Goal: Transaction & Acquisition: Book appointment/travel/reservation

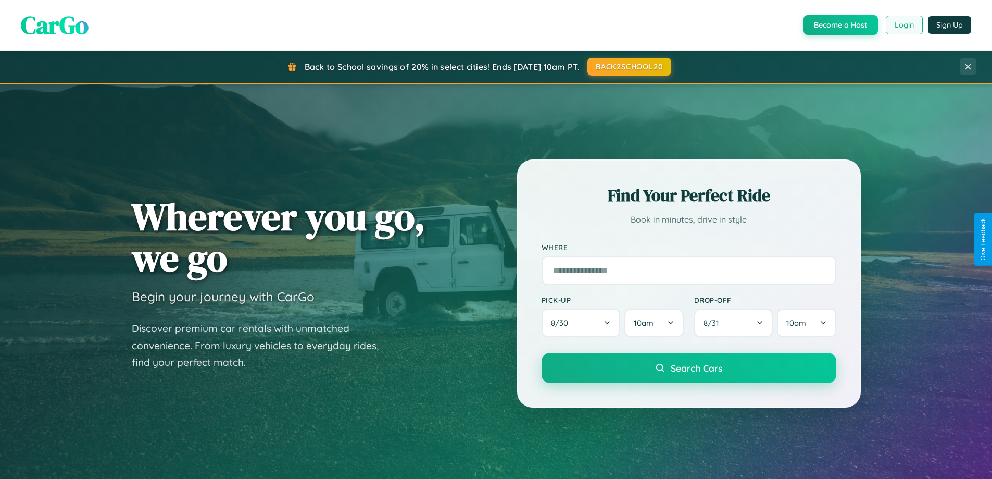
click at [904, 25] on button "Login" at bounding box center [904, 25] width 37 height 19
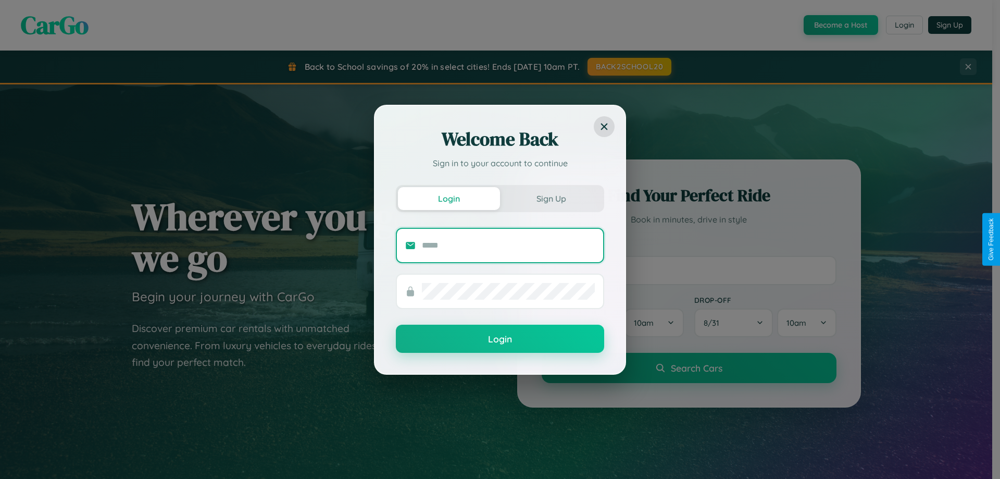
click at [508, 245] on input "text" at bounding box center [508, 245] width 173 height 17
type input "**********"
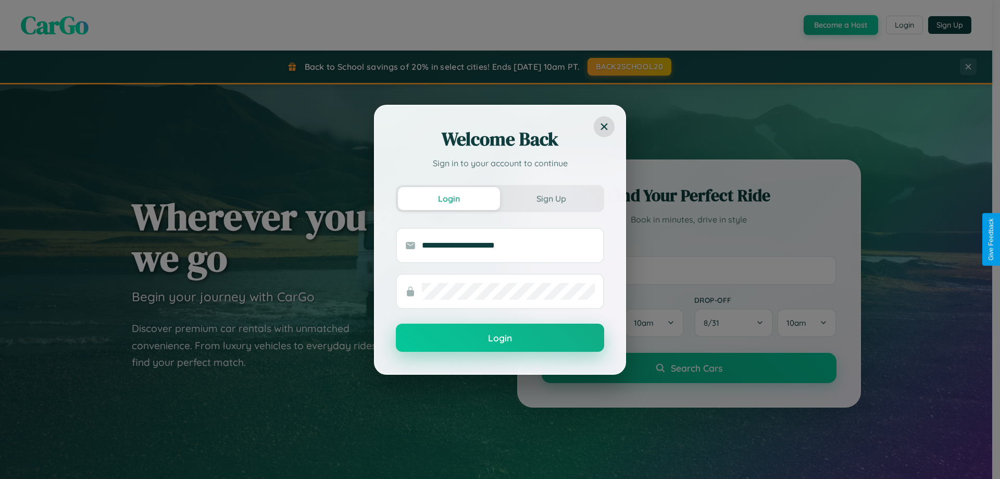
click at [500, 338] on button "Login" at bounding box center [500, 337] width 208 height 28
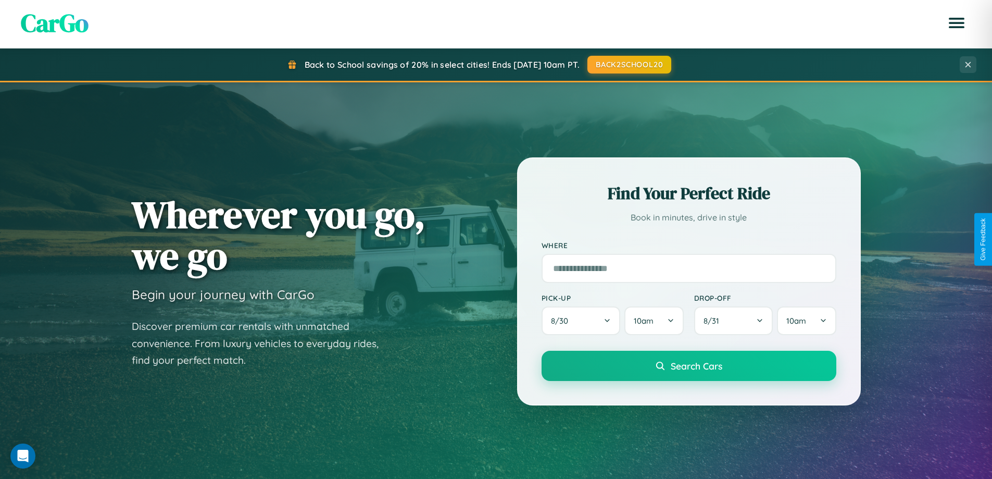
scroll to position [2004, 0]
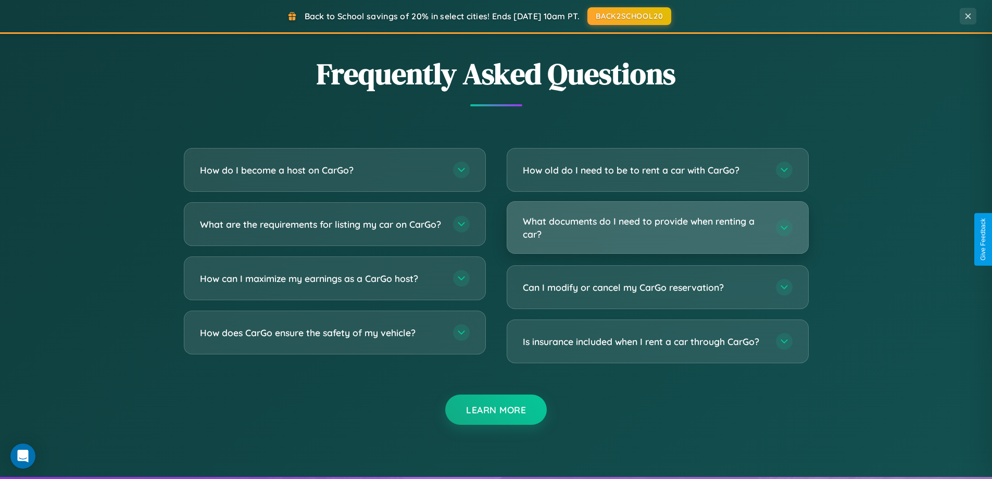
click at [657, 227] on h3 "What documents do I need to provide when renting a car?" at bounding box center [644, 228] width 243 height 26
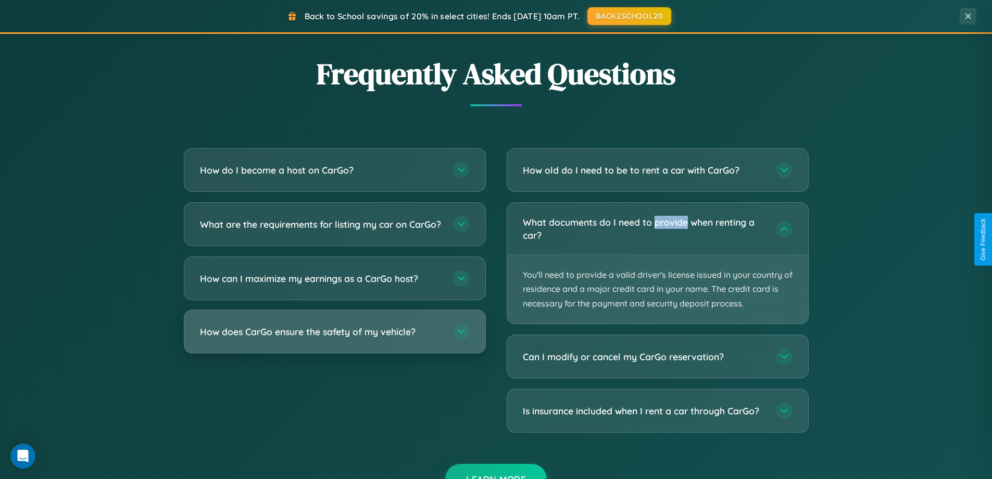
click at [334, 338] on h3 "How does CarGo ensure the safety of my vehicle?" at bounding box center [321, 331] width 243 height 13
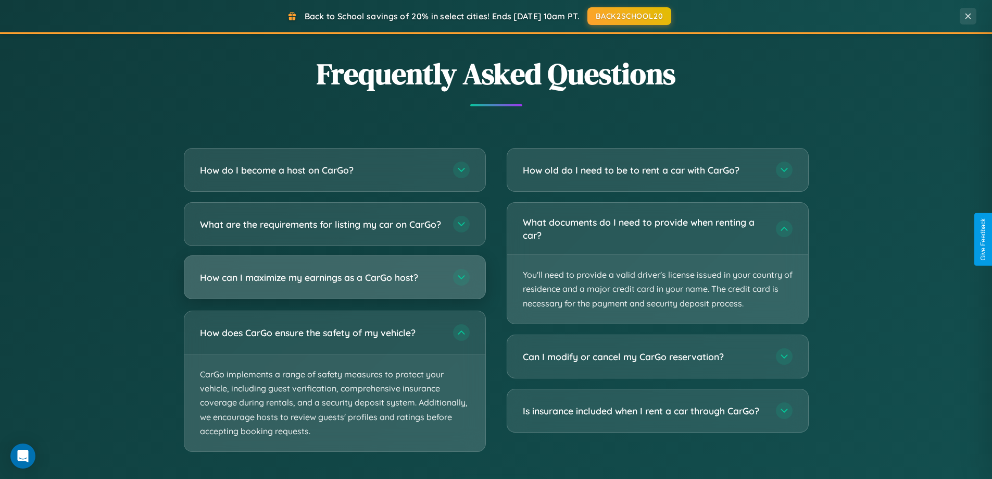
click at [334, 284] on h3 "How can I maximize my earnings as a CarGo host?" at bounding box center [321, 277] width 243 height 13
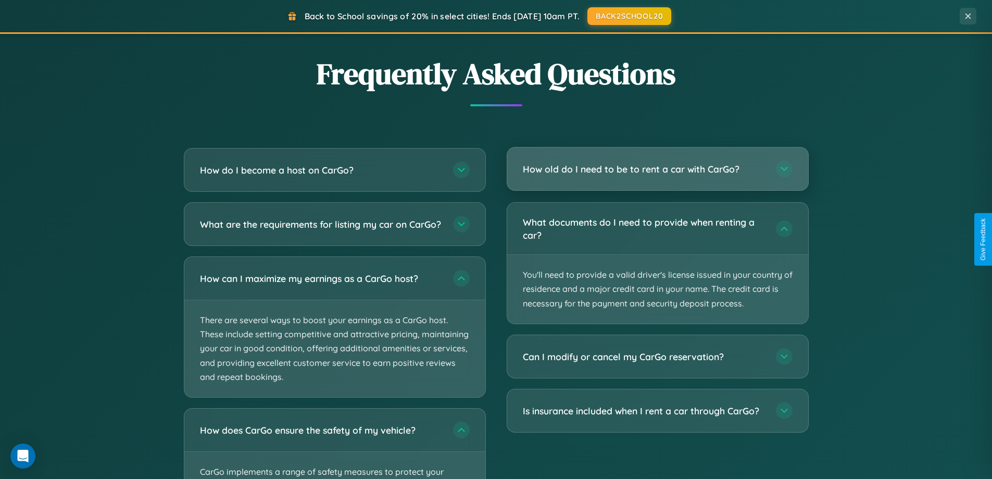
click at [657, 169] on h3 "How old do I need to be to rent a car with CarGo?" at bounding box center [644, 169] width 243 height 13
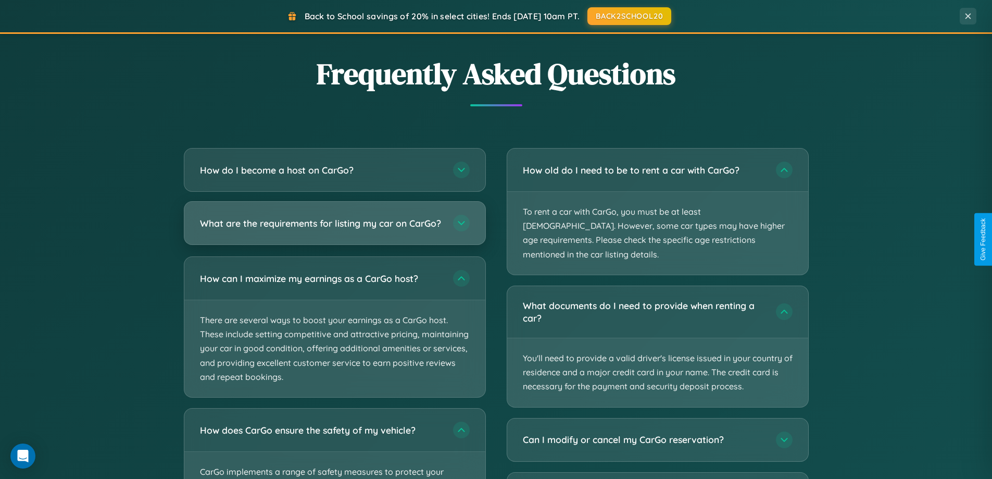
click at [334, 228] on h3 "What are the requirements for listing my car on CarGo?" at bounding box center [321, 223] width 243 height 13
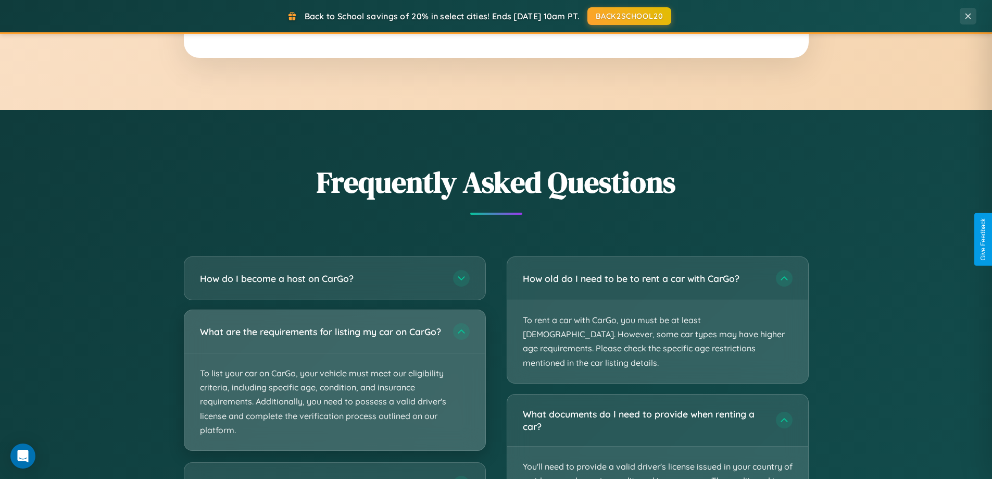
scroll to position [1673, 0]
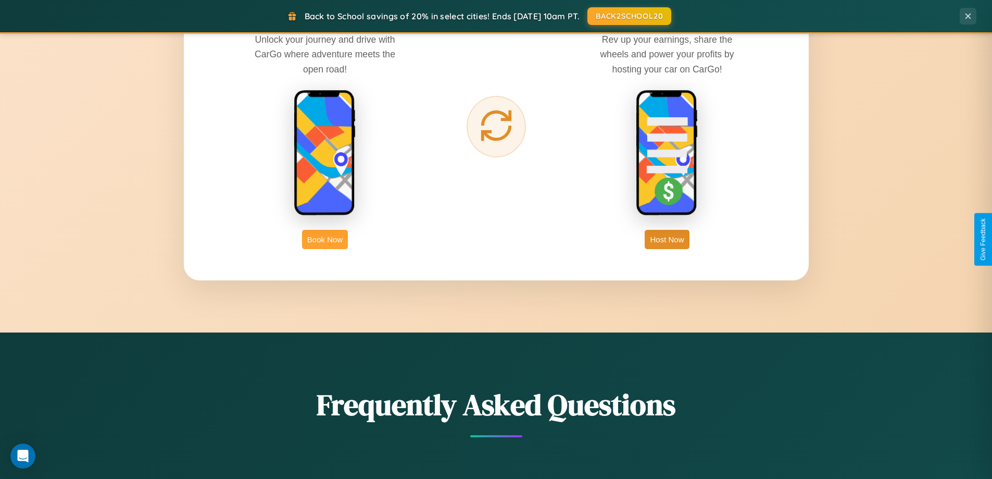
click at [325, 239] on button "Book Now" at bounding box center [325, 239] width 46 height 19
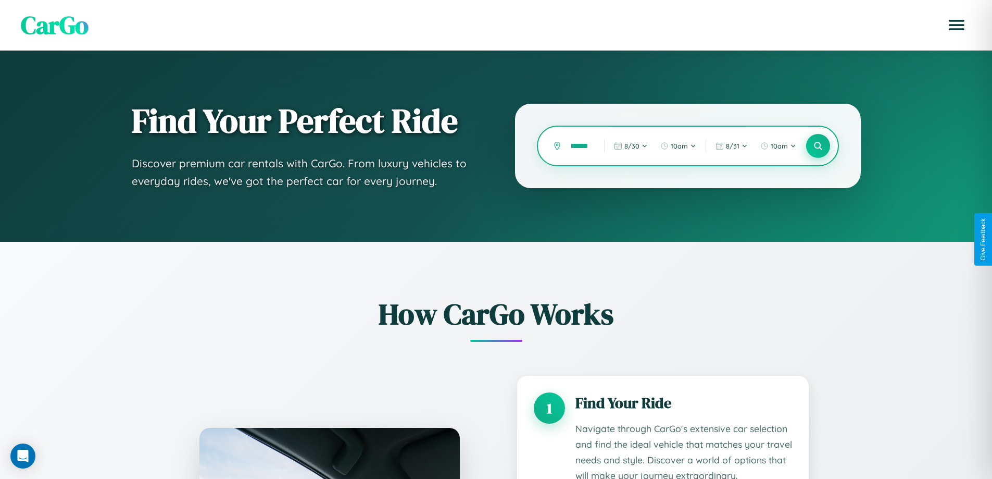
type input "**********"
click at [818, 146] on icon at bounding box center [818, 146] width 10 height 10
